Goal: Task Accomplishment & Management: Complete application form

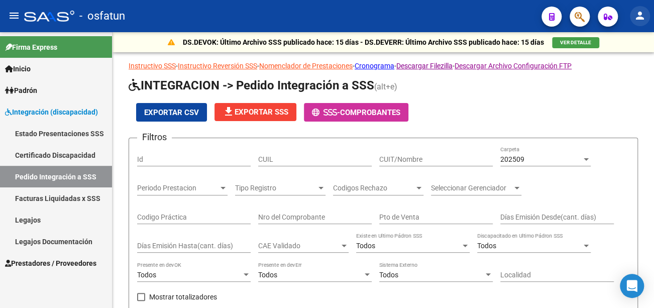
click at [635, 22] on button "person" at bounding box center [640, 16] width 20 height 20
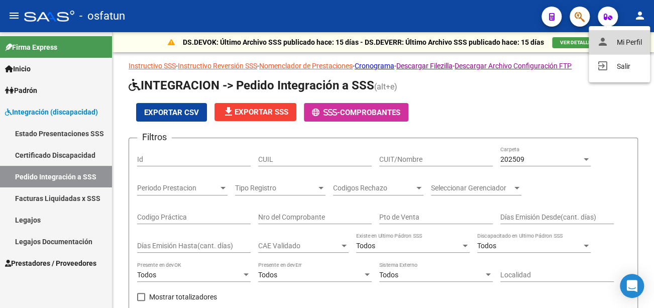
click at [619, 41] on button "person Mi Perfil" at bounding box center [619, 42] width 61 height 24
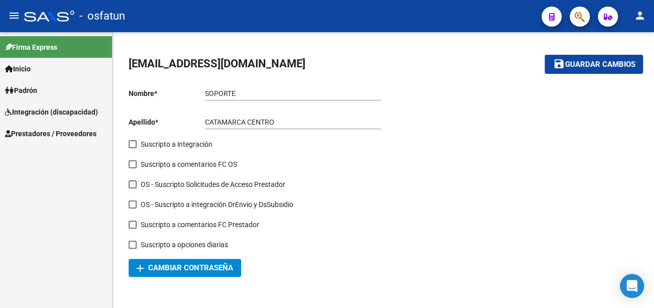
click at [48, 138] on span "Prestadores / Proveedores" at bounding box center [50, 133] width 91 height 11
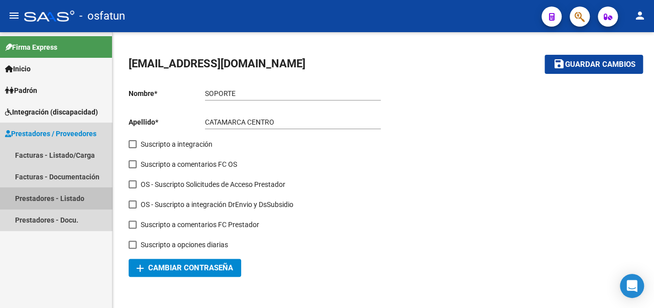
click at [58, 200] on link "Prestadores - Listado" at bounding box center [56, 198] width 112 height 22
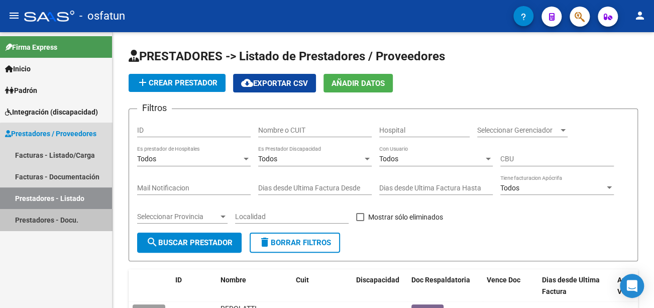
click at [64, 223] on link "Prestadores - Docu." at bounding box center [56, 220] width 112 height 22
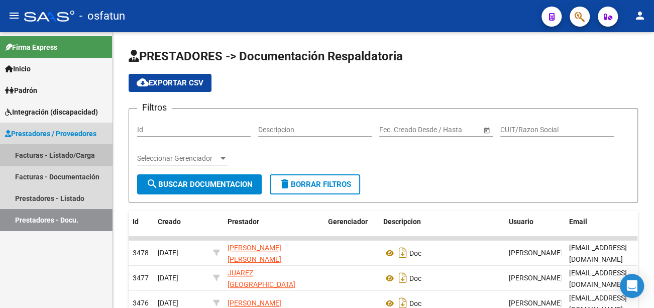
click at [65, 158] on link "Facturas - Listado/Carga" at bounding box center [56, 155] width 112 height 22
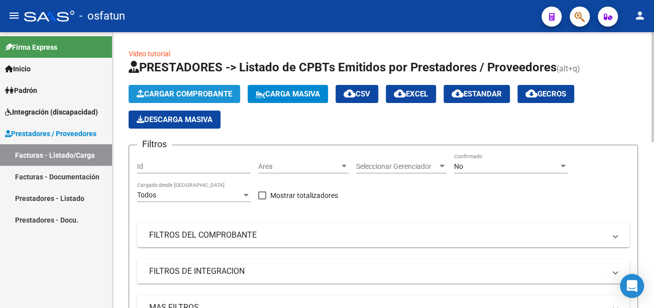
click at [166, 98] on span "Cargar Comprobante" at bounding box center [184, 93] width 95 height 9
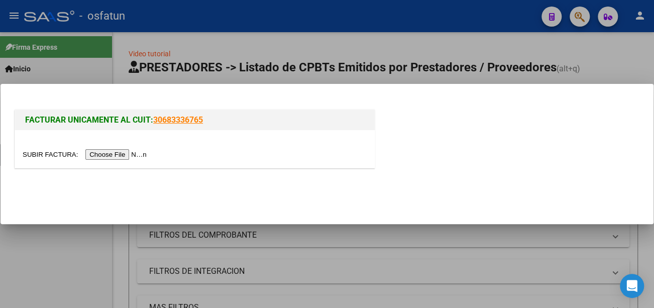
click at [146, 154] on input "file" at bounding box center [86, 154] width 127 height 11
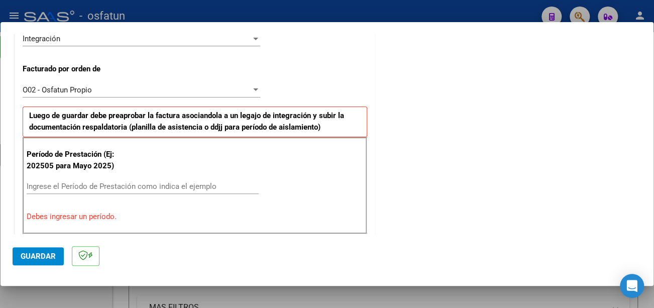
scroll to position [280, 0]
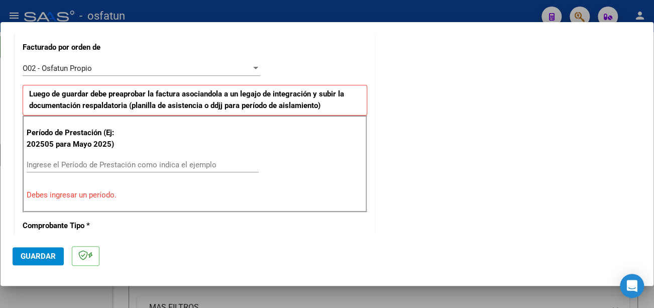
click at [196, 158] on div "Ingrese el Período de Prestación como indica el ejemplo" at bounding box center [143, 164] width 232 height 15
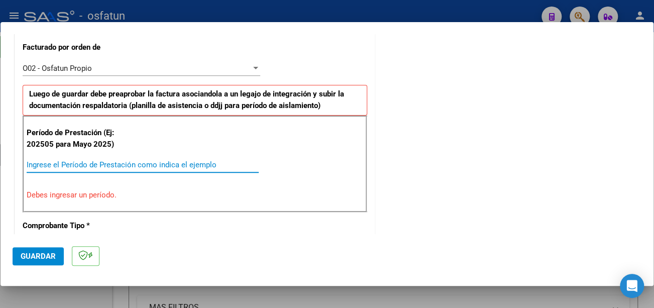
click at [197, 164] on input "Ingrese el Período de Prestación como indica el ejemplo" at bounding box center [143, 164] width 232 height 9
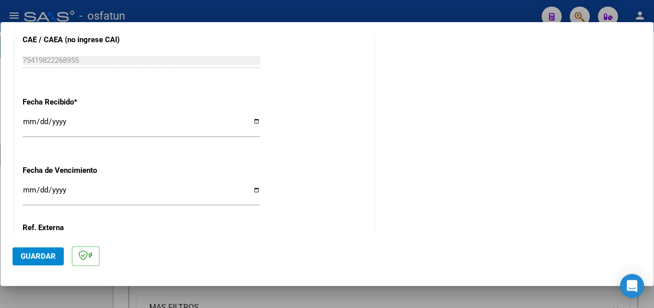
scroll to position [732, 0]
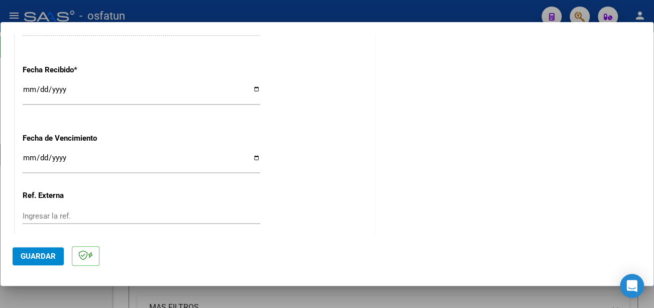
type input "202509"
click at [29, 161] on input "Ingresar la fecha" at bounding box center [142, 162] width 238 height 16
click at [29, 159] on input "Ingresar la fecha" at bounding box center [142, 162] width 238 height 16
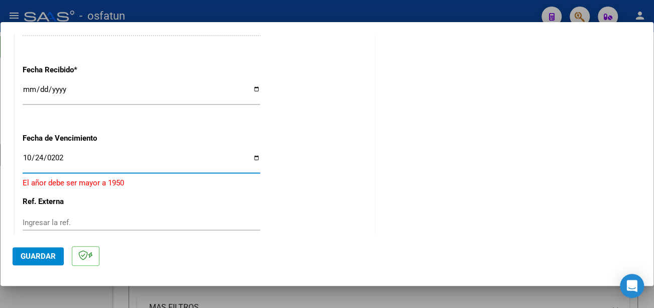
type input "[DATE]"
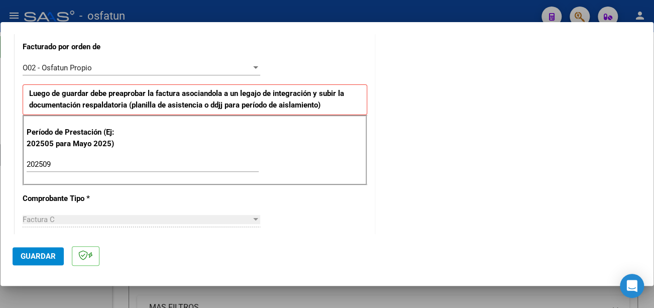
scroll to position [280, 0]
click at [46, 253] on span "Guardar" at bounding box center [38, 256] width 35 height 9
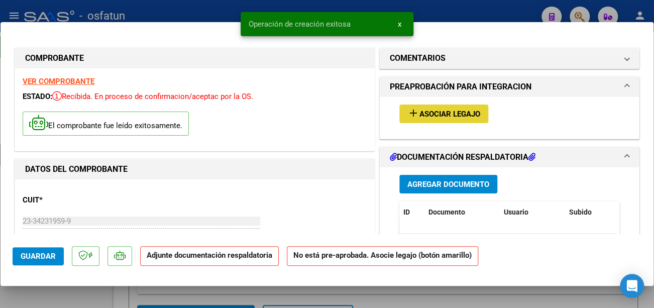
click at [445, 118] on span "Asociar Legajo" at bounding box center [449, 113] width 61 height 9
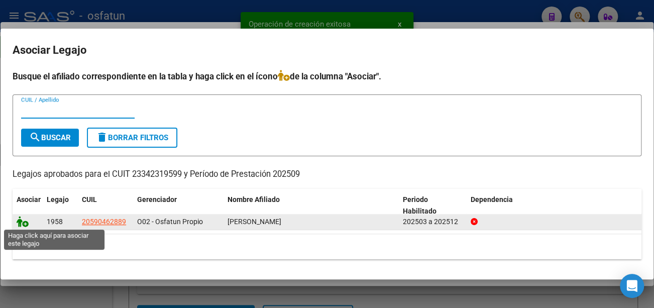
click at [24, 220] on icon at bounding box center [23, 221] width 12 height 11
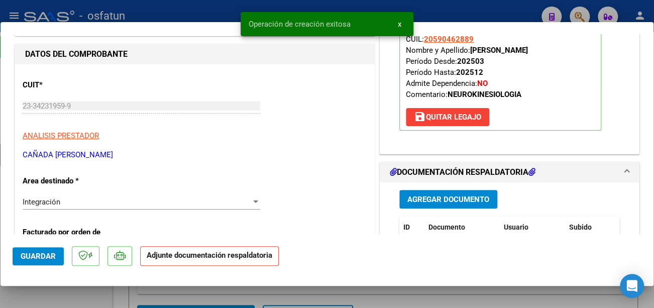
scroll to position [151, 0]
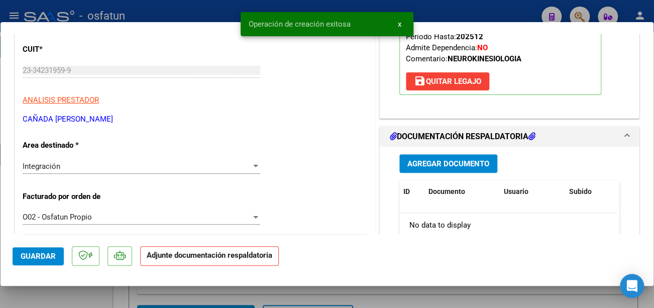
click at [454, 163] on span "Agregar Documento" at bounding box center [448, 163] width 82 height 9
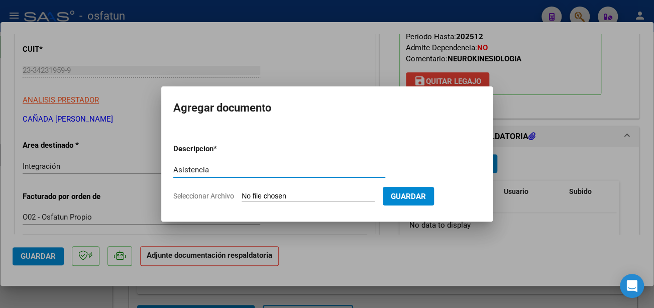
type input "Asistencia"
click at [305, 197] on input "Seleccionar Archivo" at bounding box center [308, 197] width 133 height 10
type input "C:\fakepath\Cabaña Asistencia.pdf"
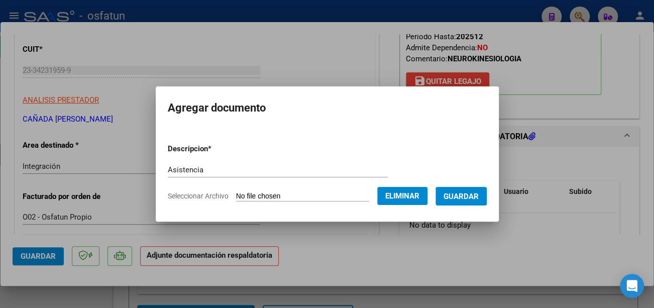
click at [472, 194] on span "Guardar" at bounding box center [460, 196] width 35 height 9
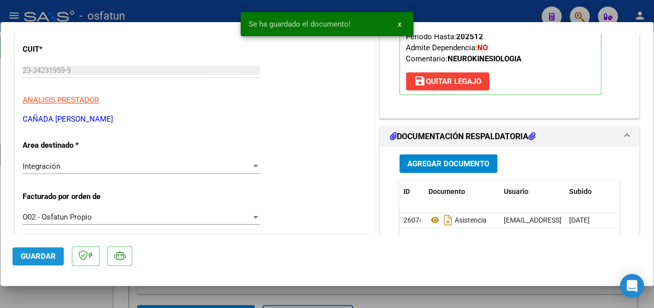
click at [48, 259] on span "Guardar" at bounding box center [38, 256] width 35 height 9
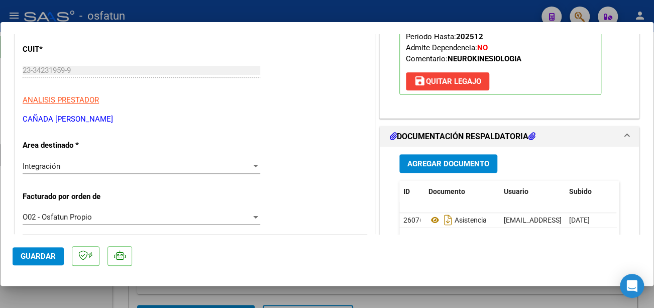
click at [43, 255] on span "Guardar" at bounding box center [38, 256] width 35 height 9
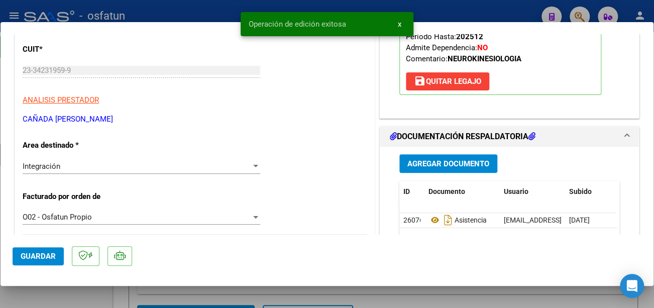
type input "$ 0,00"
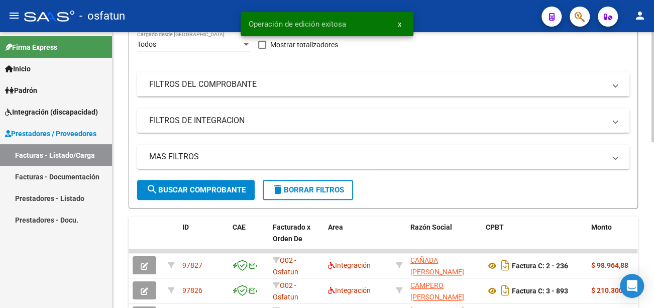
click at [186, 191] on span "search Buscar Comprobante" at bounding box center [195, 189] width 99 height 9
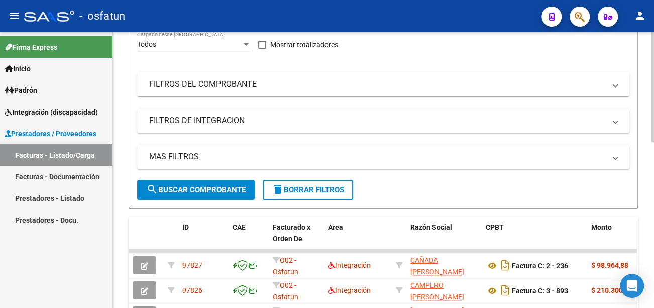
scroll to position [0, 0]
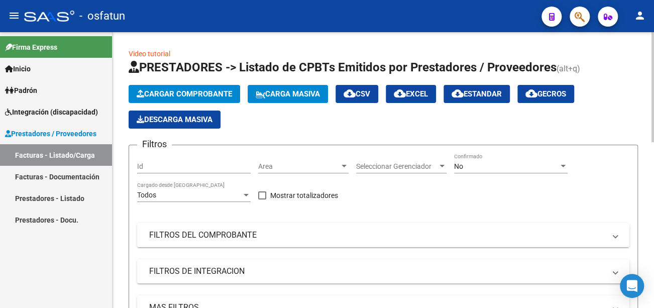
click at [166, 96] on span "Cargar Comprobante" at bounding box center [184, 93] width 95 height 9
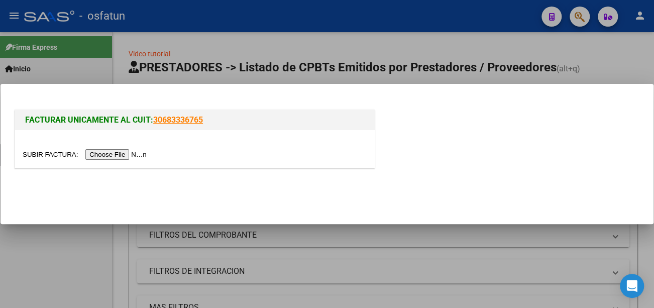
click at [132, 155] on input "file" at bounding box center [86, 154] width 127 height 11
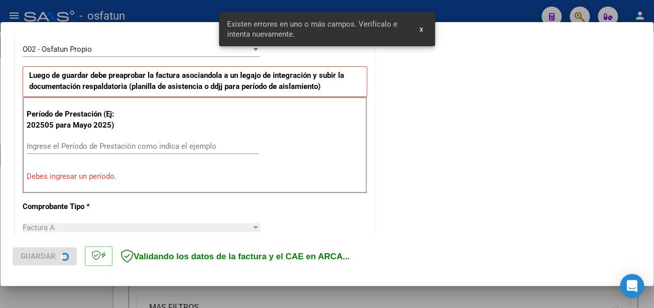
scroll to position [299, 0]
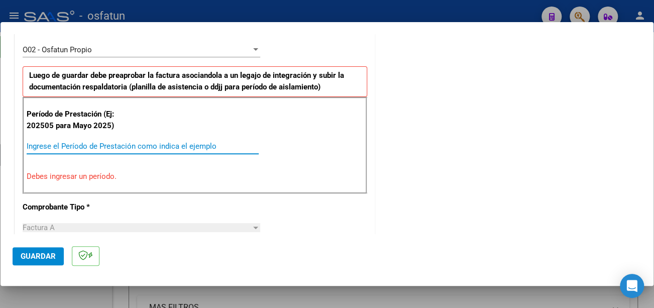
click at [184, 144] on input "Ingrese el Período de Prestación como indica el ejemplo" at bounding box center [143, 146] width 232 height 9
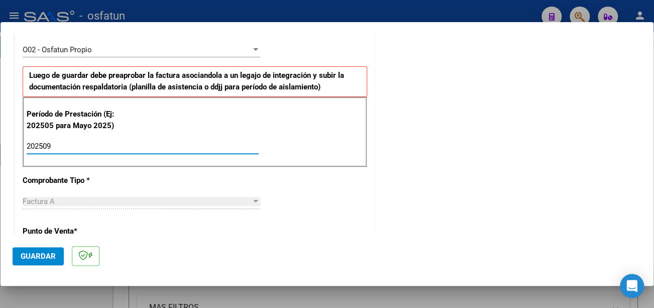
type input "202509"
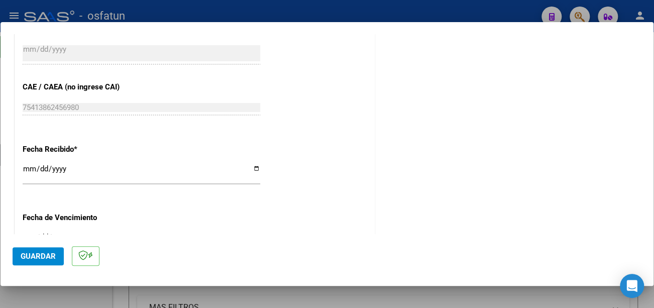
scroll to position [701, 0]
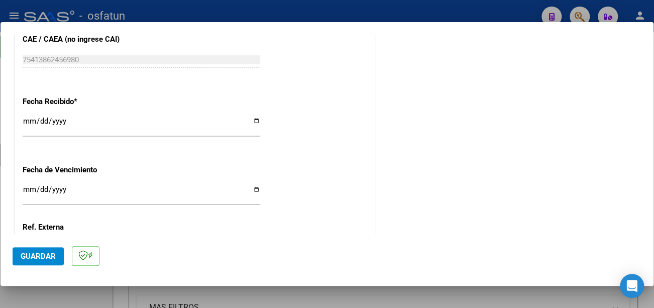
click at [25, 190] on input "Ingresar la fecha" at bounding box center [142, 193] width 238 height 16
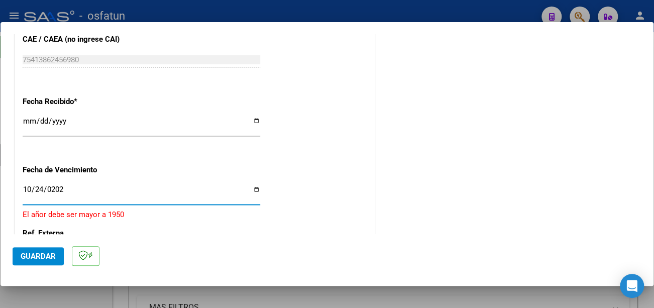
type input "[DATE]"
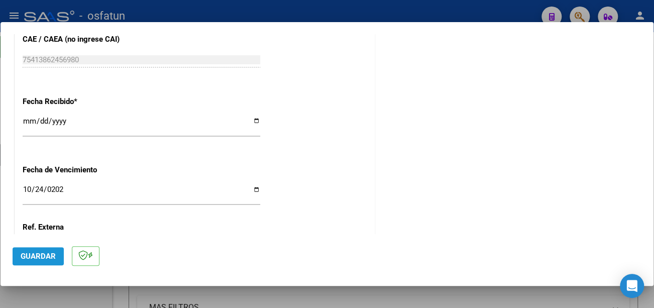
click at [39, 260] on span "Guardar" at bounding box center [38, 256] width 35 height 9
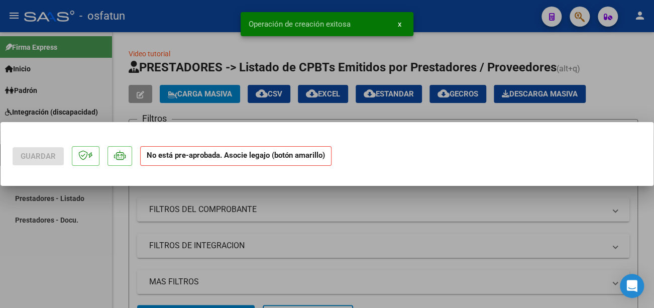
scroll to position [0, 0]
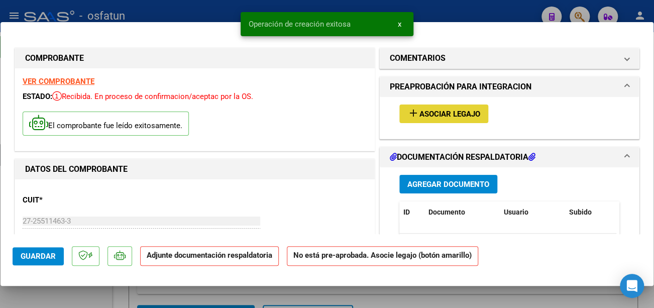
click at [448, 115] on span "Asociar Legajo" at bounding box center [449, 113] width 61 height 9
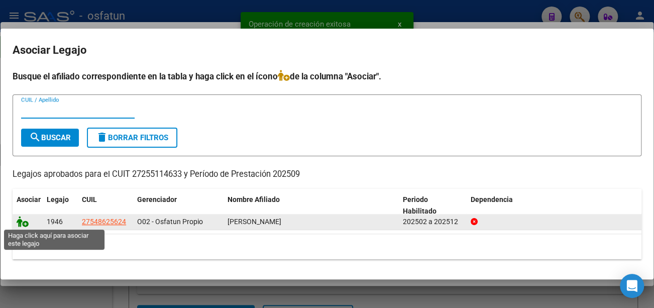
click at [23, 222] on icon at bounding box center [23, 221] width 12 height 11
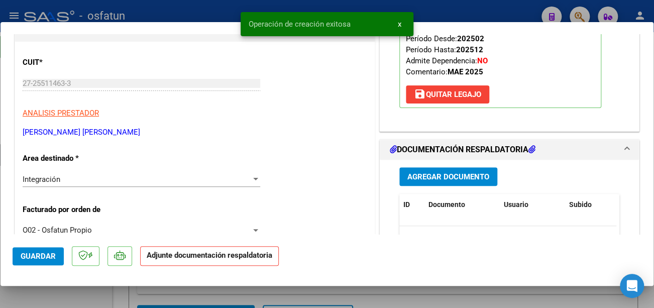
scroll to position [151, 0]
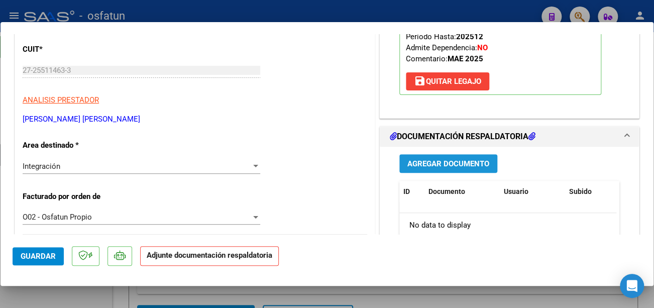
click at [468, 162] on span "Agregar Documento" at bounding box center [448, 163] width 82 height 9
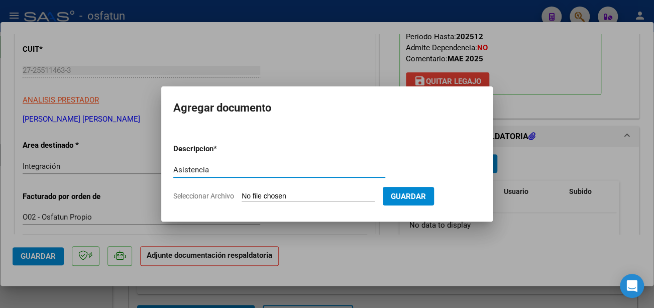
type input "Asistencia"
click at [258, 189] on form "Descripcion * Asistencia Escriba aquí una descripcion Seleccionar Archivo Guard…" at bounding box center [326, 172] width 307 height 73
click at [260, 192] on input "Seleccionar Archivo" at bounding box center [308, 197] width 133 height 10
type input "C:\fakepath\[PERSON_NAME]([PERSON_NAME]) Asiste.pdf"
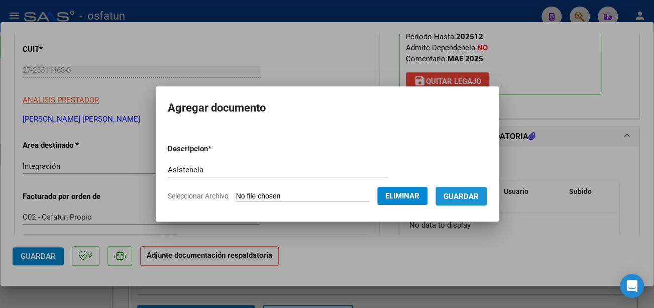
drag, startPoint x: 479, startPoint y: 196, endPoint x: 455, endPoint y: 201, distance: 24.6
click at [478, 196] on span "Guardar" at bounding box center [460, 196] width 35 height 9
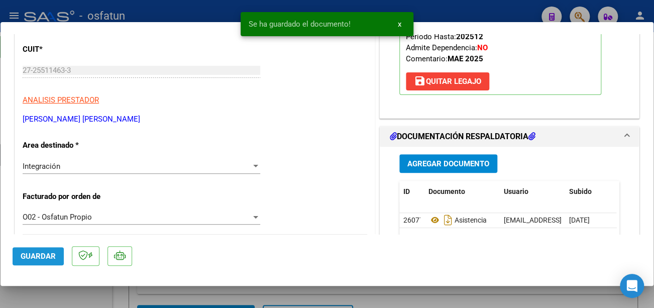
click at [37, 254] on span "Guardar" at bounding box center [38, 256] width 35 height 9
type input "$ 0,00"
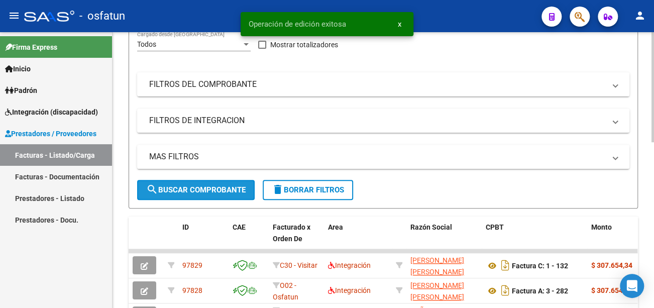
click at [175, 196] on button "search Buscar Comprobante" at bounding box center [196, 190] width 118 height 20
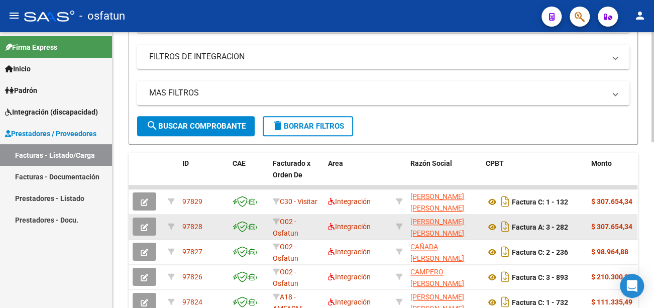
scroll to position [201, 0]
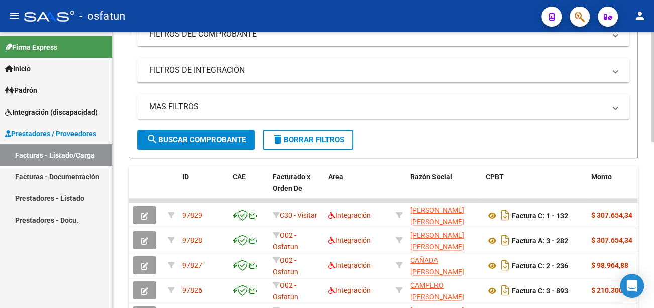
click at [211, 139] on span "search Buscar Comprobante" at bounding box center [195, 139] width 99 height 9
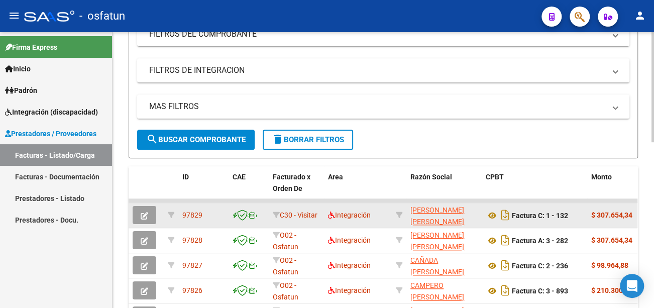
click at [437, 215] on app-link-go-to "[PERSON_NAME] [PERSON_NAME]" at bounding box center [443, 215] width 67 height 23
click at [148, 213] on button "button" at bounding box center [145, 215] width 24 height 18
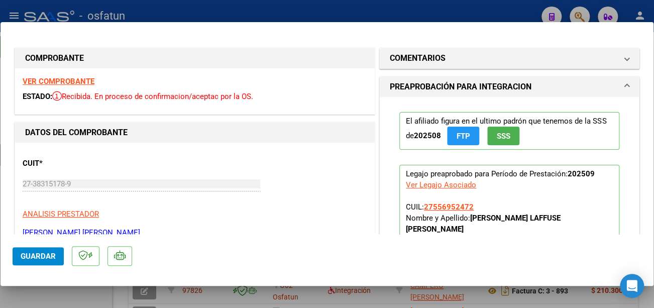
type input "$ 0,00"
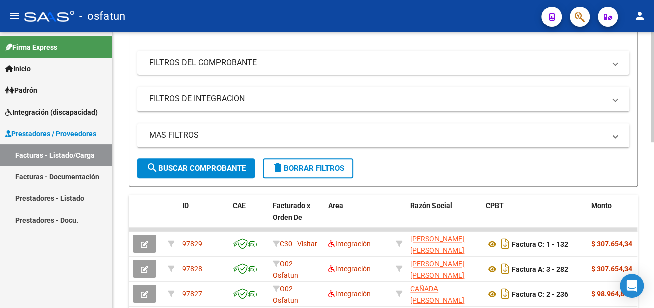
scroll to position [151, 0]
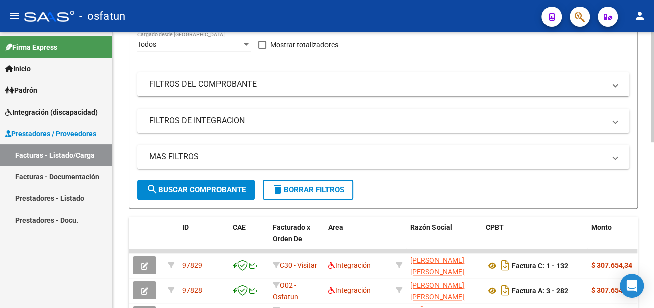
click at [202, 193] on span "search Buscar Comprobante" at bounding box center [195, 189] width 99 height 9
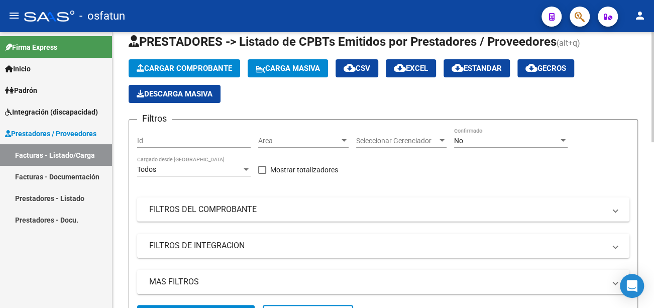
scroll to position [50, 0]
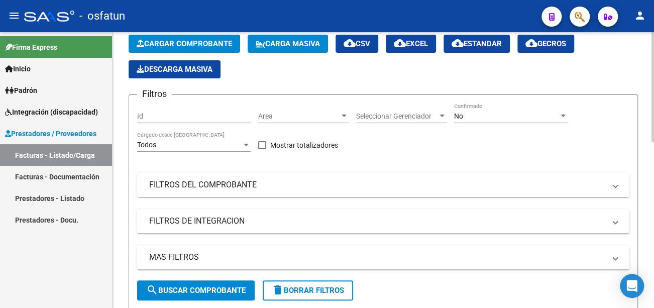
click at [182, 177] on mat-expansion-panel-header "FILTROS DEL COMPROBANTE" at bounding box center [383, 185] width 492 height 24
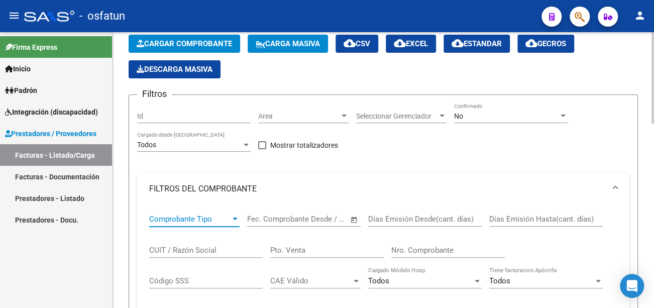
drag, startPoint x: 193, startPoint y: 217, endPoint x: 200, endPoint y: 248, distance: 31.3
click at [200, 248] on input "CUIT / Razón Social" at bounding box center [206, 250] width 114 height 9
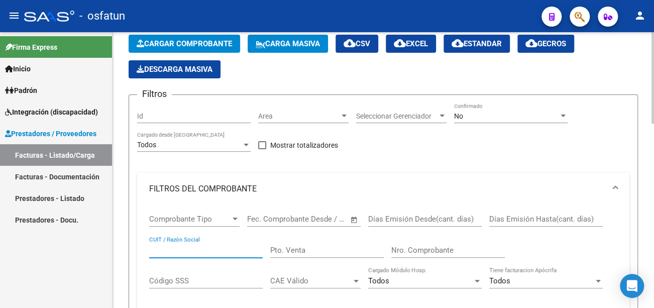
paste input "27255114633"
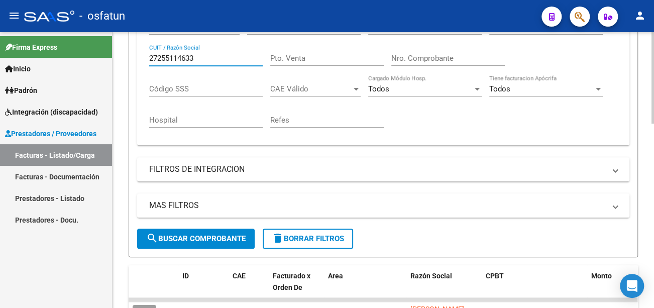
scroll to position [251, 0]
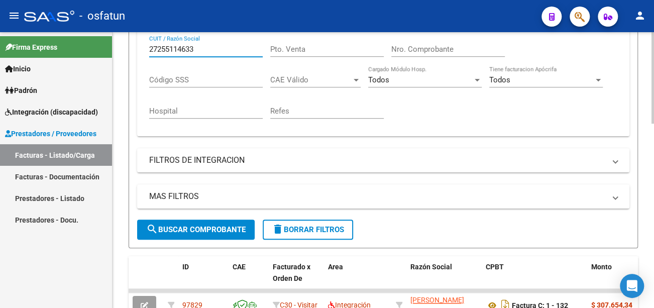
type input "27255114633"
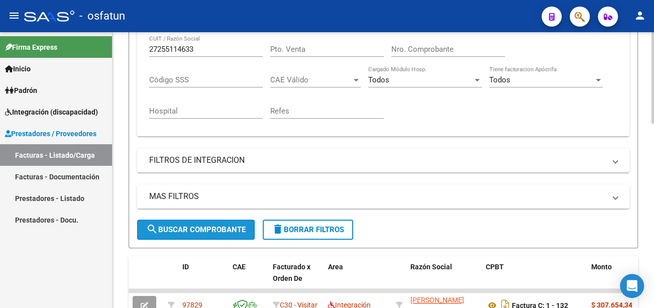
click at [217, 227] on span "search Buscar Comprobante" at bounding box center [195, 229] width 99 height 9
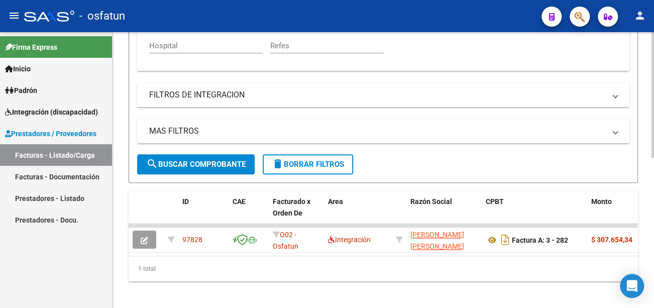
scroll to position [329, 0]
